Goal: Information Seeking & Learning: Compare options

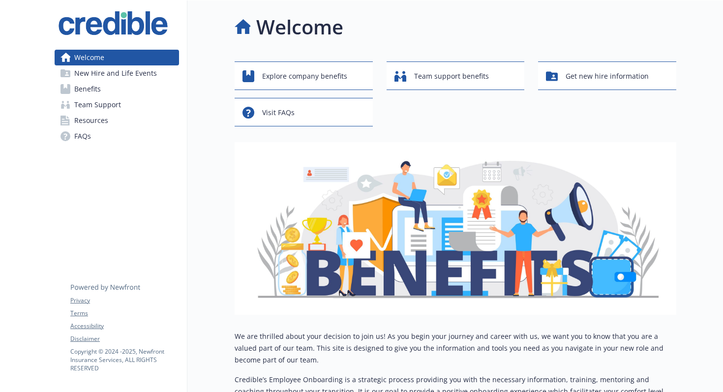
click at [119, 84] on link "Benefits" at bounding box center [117, 89] width 124 height 16
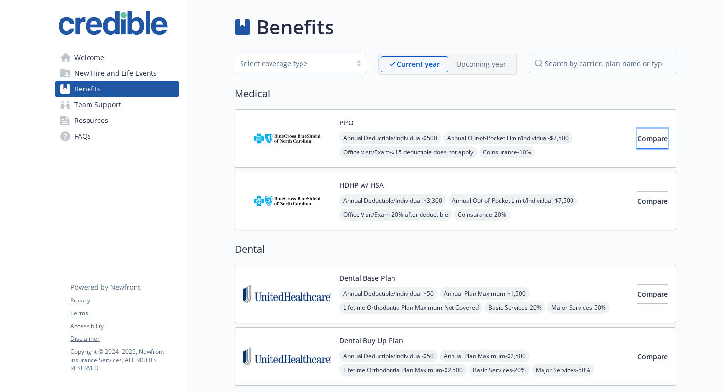
click at [637, 140] on span "Compare" at bounding box center [652, 138] width 30 height 9
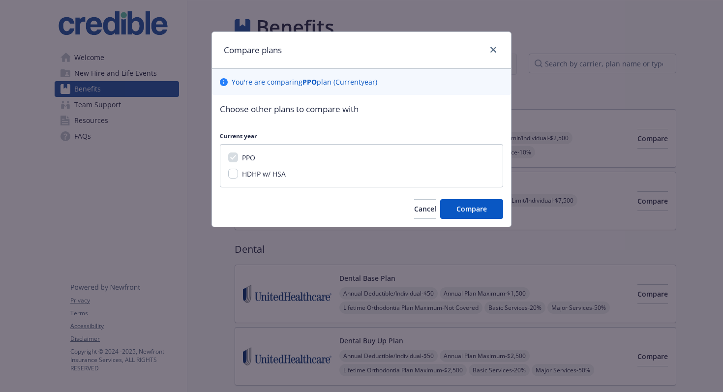
click at [249, 178] on span "HDHP w/ HSA" at bounding box center [264, 173] width 44 height 9
click at [238, 178] on input "HDHP w/ HSA" at bounding box center [233, 174] width 10 height 10
checkbox input "true"
click at [485, 208] on span "Compare" at bounding box center [471, 208] width 30 height 9
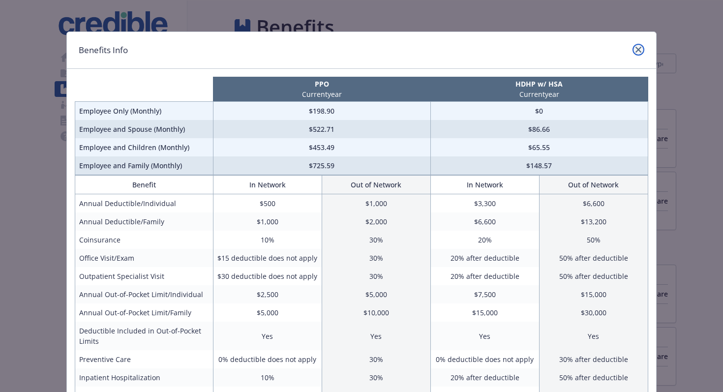
click at [639, 51] on icon "close" at bounding box center [638, 50] width 6 height 6
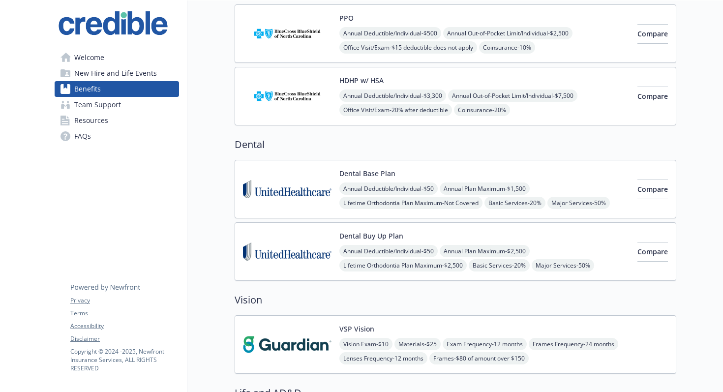
scroll to position [113, 0]
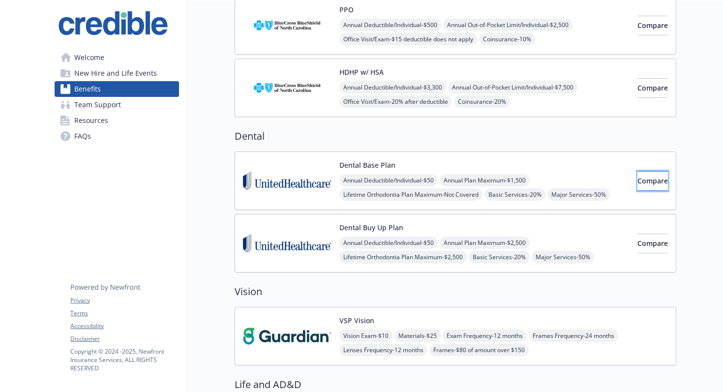
click at [637, 178] on button "Compare" at bounding box center [652, 181] width 30 height 20
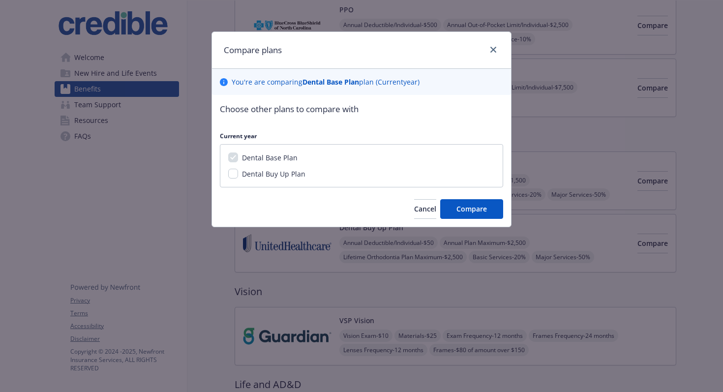
click at [267, 179] on div "Dental Base Plan Dental Buy Up Plan" at bounding box center [361, 165] width 283 height 43
click at [259, 174] on span "Dental Buy Up Plan" at bounding box center [273, 173] width 63 height 9
click at [238, 174] on input "Dental Buy Up Plan" at bounding box center [233, 174] width 10 height 10
checkbox input "true"
click at [463, 207] on span "Compare" at bounding box center [471, 208] width 30 height 9
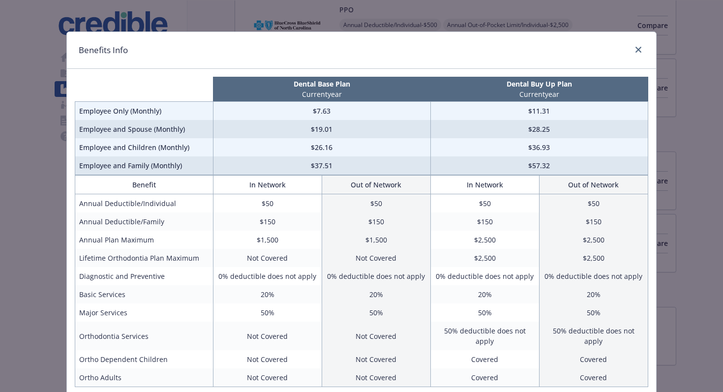
scroll to position [25, 0]
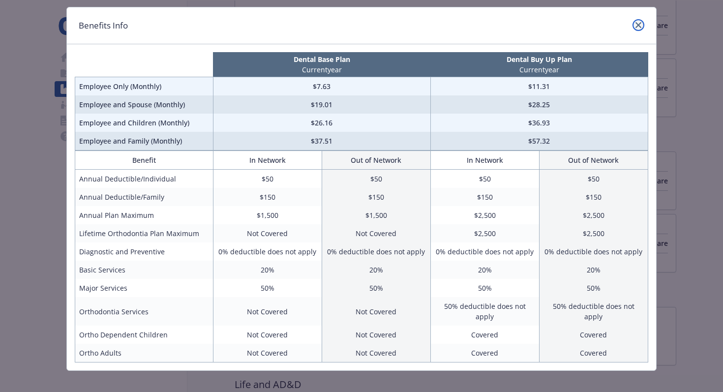
click at [639, 24] on icon "close" at bounding box center [638, 25] width 6 height 6
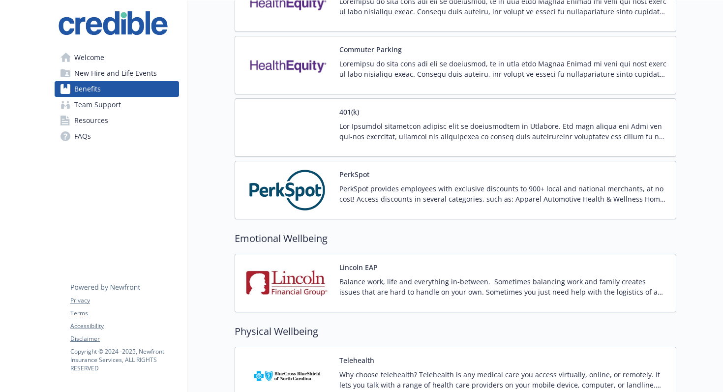
scroll to position [1339, 0]
